Goal: Find specific page/section: Find specific page/section

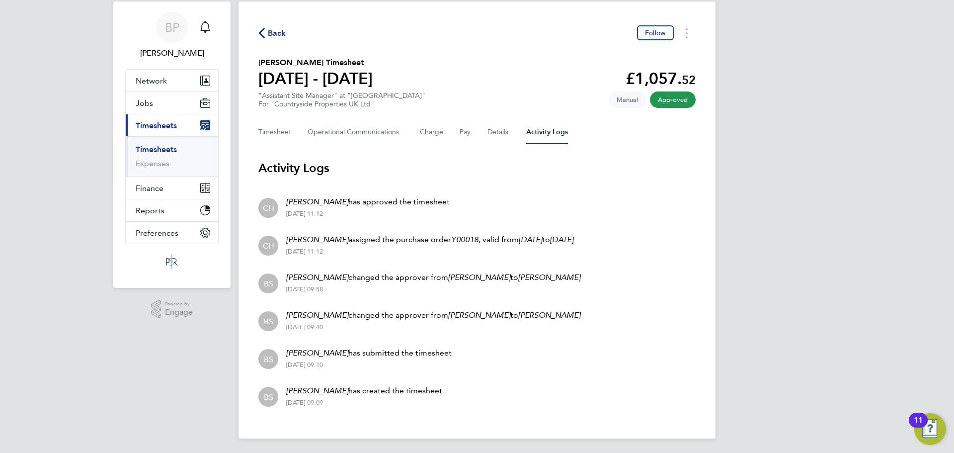
scroll to position [28, 0]
click at [700, 296] on div "Back Follow Jake Cunningham's Timesheet 14 - 20 Jul 2025 £1,057. 52 "Assistant …" at bounding box center [476, 218] width 477 height 437
click at [926, 305] on div "BP Ben Perkin Notifications Applications: Network Team Members Businesses Sites…" at bounding box center [477, 212] width 954 height 480
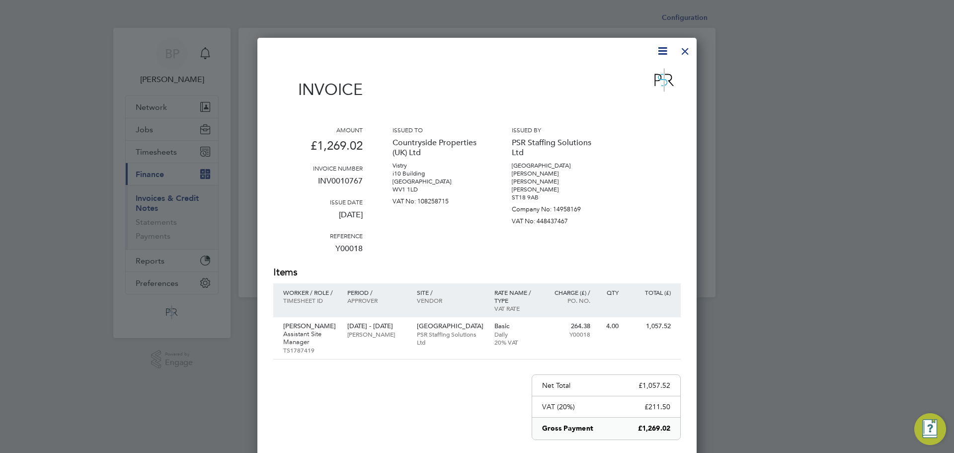
scroll to position [529, 440]
click at [683, 50] on div at bounding box center [685, 49] width 18 height 18
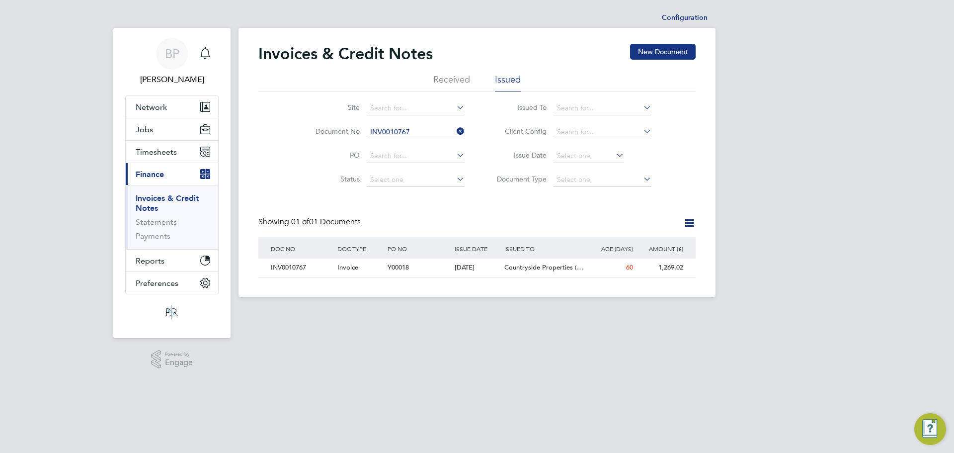
scroll to position [19, 84]
click at [566, 313] on html "BP [PERSON_NAME] Notifications Applications: Network Team Members Businesses Si…" at bounding box center [477, 156] width 954 height 313
